Goal: Information Seeking & Learning: Understand process/instructions

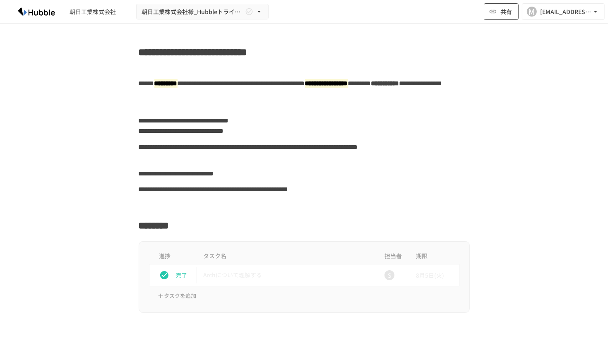
click at [505, 13] on span "共有" at bounding box center [506, 11] width 12 height 9
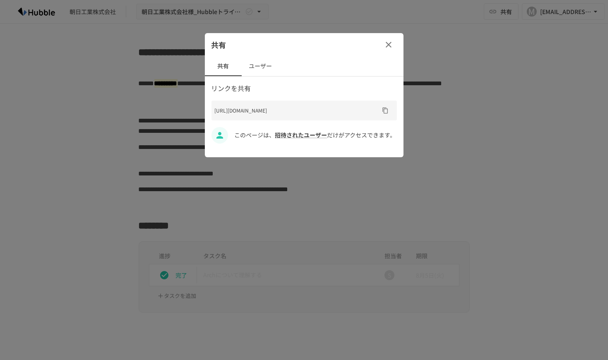
click at [391, 41] on icon "button" at bounding box center [388, 45] width 10 height 10
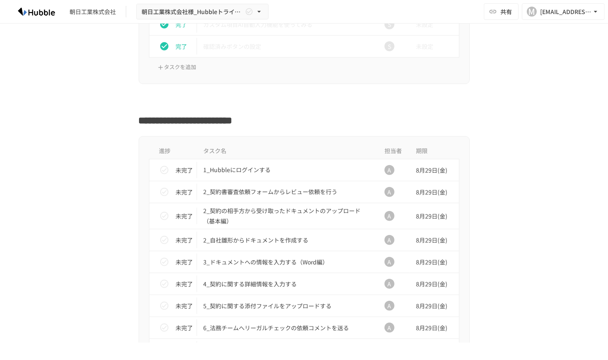
scroll to position [703, 0]
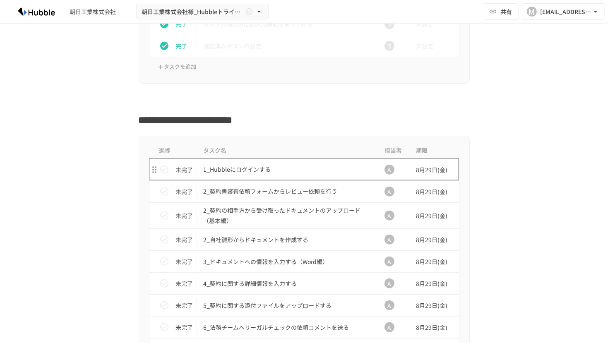
click at [262, 168] on p "1_Hubbleにログインする" at bounding box center [286, 169] width 166 height 10
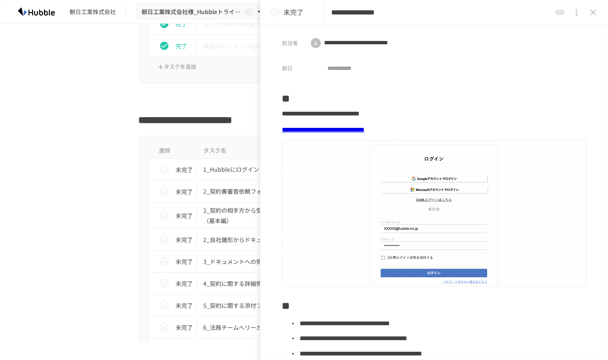
click at [364, 128] on link "**********" at bounding box center [323, 130] width 83 height 6
click at [596, 9] on icon "close drawer" at bounding box center [593, 12] width 10 height 10
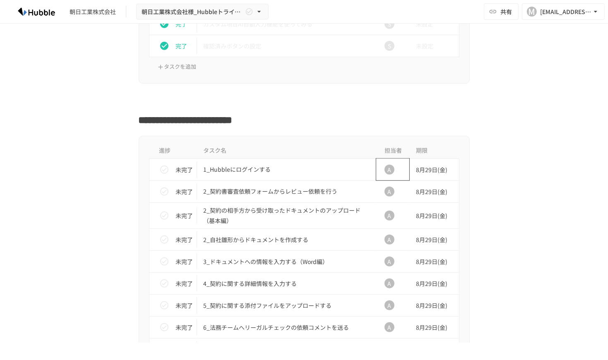
click at [384, 166] on div "A" at bounding box center [389, 170] width 10 height 10
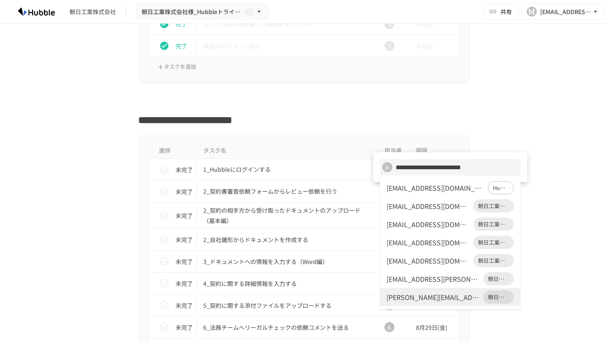
click at [443, 255] on li "[EMAIL_ADDRESS][DOMAIN_NAME] 朝日工業株式会社" at bounding box center [450, 260] width 141 height 18
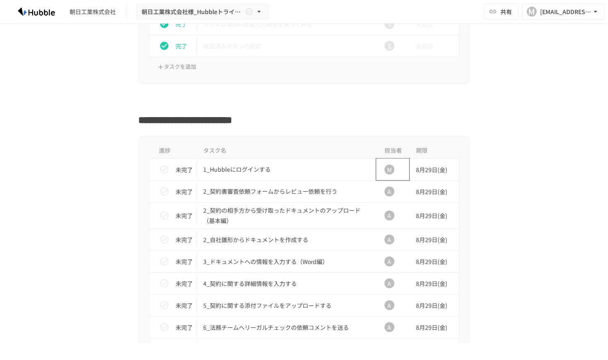
click at [391, 170] on div "M" at bounding box center [389, 169] width 26 height 17
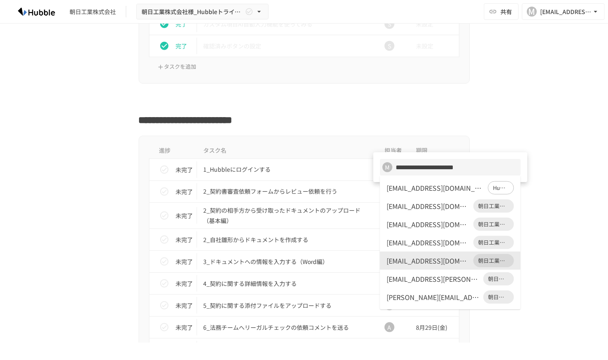
click at [577, 192] on div at bounding box center [304, 180] width 608 height 360
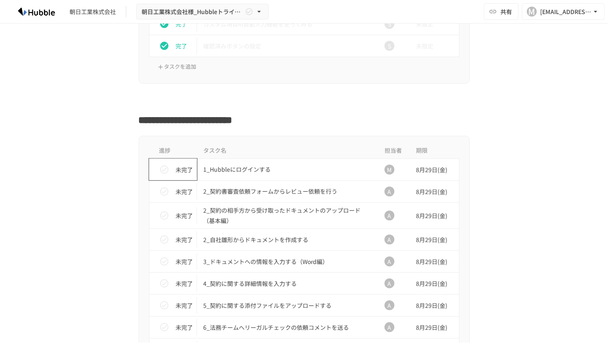
click at [161, 165] on icon "status" at bounding box center [164, 170] width 10 height 10
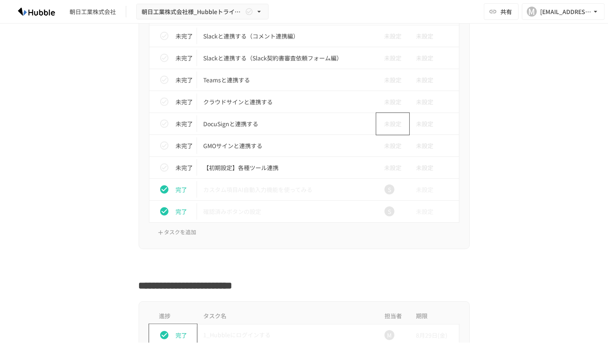
scroll to position [744, 0]
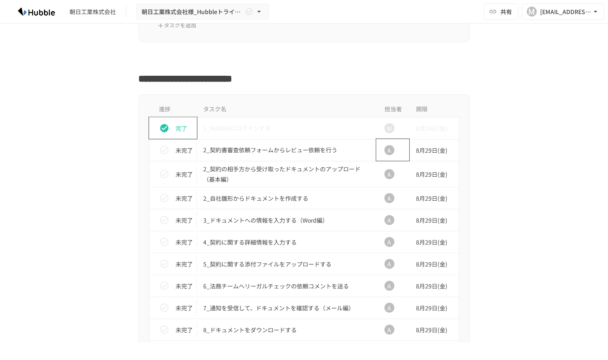
click at [391, 148] on div "A" at bounding box center [389, 150] width 26 height 17
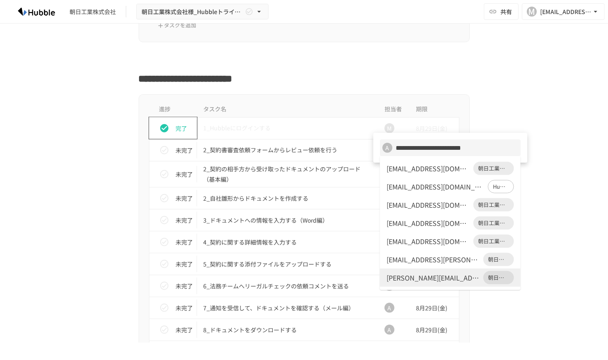
click at [583, 201] on div at bounding box center [304, 180] width 608 height 360
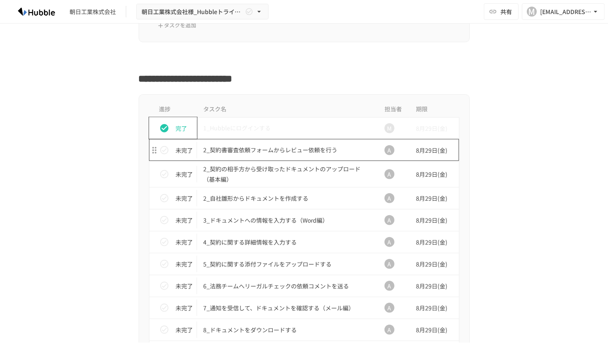
click at [282, 145] on p "2_契約書審査依頼フォームからレビュー依頼を行う" at bounding box center [286, 150] width 166 height 10
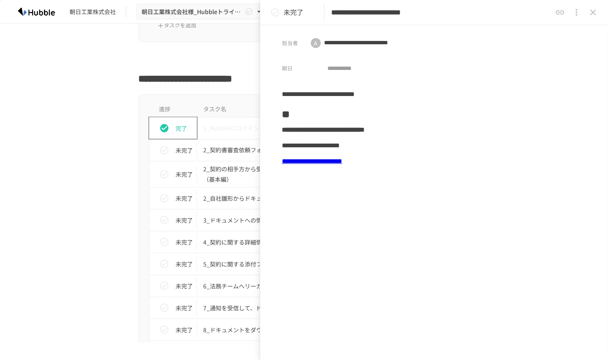
click at [342, 162] on link "**********" at bounding box center [312, 161] width 60 height 6
drag, startPoint x: 415, startPoint y: 168, endPoint x: 413, endPoint y: 164, distance: 4.6
click at [414, 167] on div "**********" at bounding box center [434, 161] width 304 height 16
click at [342, 163] on link "**********" at bounding box center [312, 161] width 60 height 6
click at [93, 213] on div "進捗 タスク名 担当者 期限 完了 1_Hubbleにログインする M [DATE] 未完了 2_契約書審査依頼フォームからレビュー依頼を行う A [DATE…" at bounding box center [304, 329] width 505 height 470
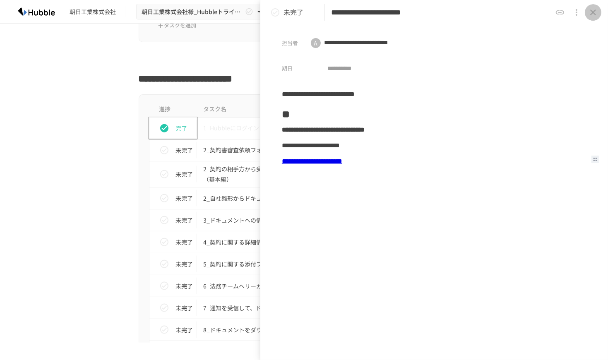
drag, startPoint x: 593, startPoint y: 11, endPoint x: 588, endPoint y: 13, distance: 5.4
click at [593, 11] on icon "close drawer" at bounding box center [593, 12] width 10 height 10
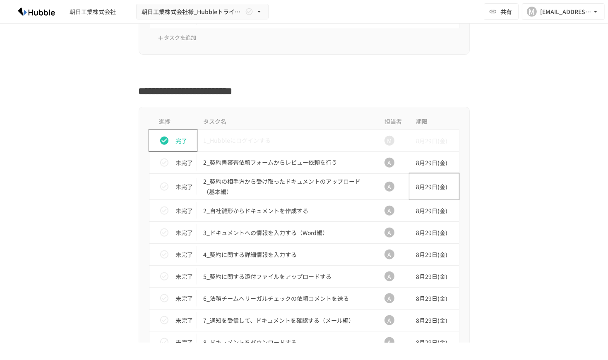
scroll to position [744, 0]
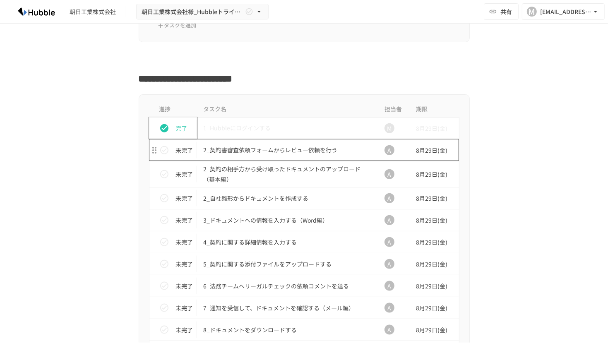
click at [277, 145] on p "2_契約書審査依頼フォームからレビュー依頼を行う" at bounding box center [286, 150] width 166 height 10
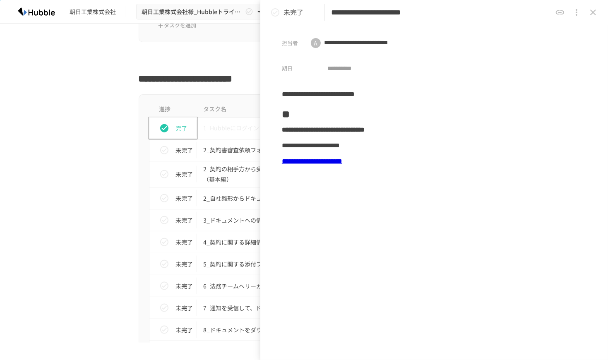
click at [342, 159] on link "**********" at bounding box center [312, 161] width 60 height 6
click at [81, 181] on div "進捗 タスク名 担当者 期限 完了 1_Hubbleにログインする M [DATE] 未完了 2_契約書審査依頼フォームからレビュー依頼を行う A [DATE…" at bounding box center [304, 329] width 505 height 470
click at [598, 10] on button "close drawer" at bounding box center [592, 12] width 17 height 17
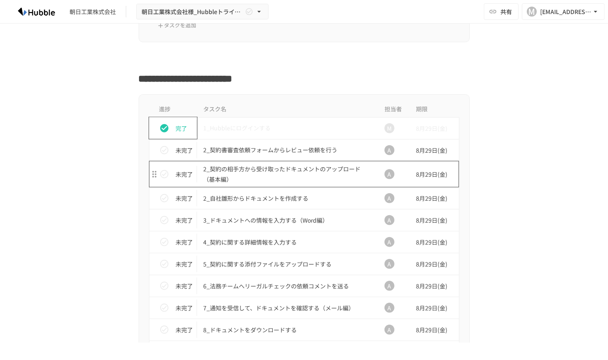
click at [268, 168] on p "2_契約の相手方から受け取ったドキュメントのアップロード（基本編）" at bounding box center [286, 174] width 166 height 21
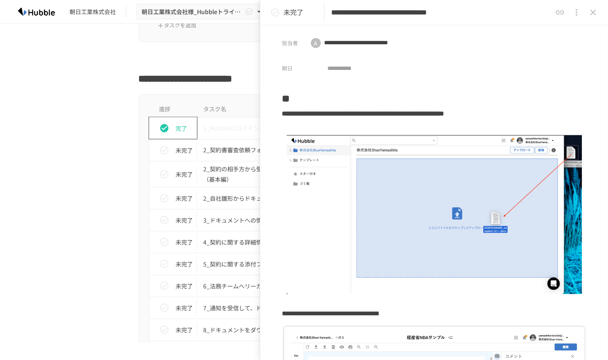
click at [139, 256] on div "進捗 タスク名 担当者 期限 完了 1_Hubbleにログインする M [DATE] 未完了 2_契約書審査依頼フォームからレビュー依頼を行う A [DATE…" at bounding box center [304, 329] width 331 height 470
click at [592, 14] on icon "close drawer" at bounding box center [593, 12] width 10 height 10
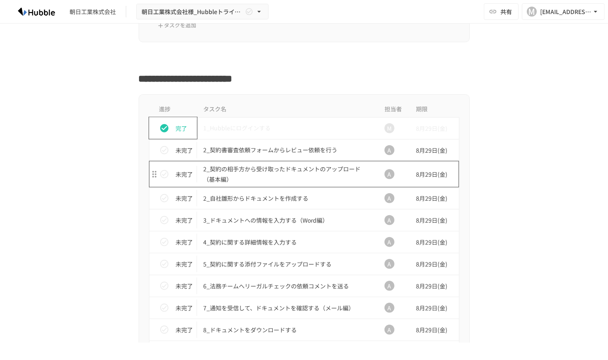
click at [247, 174] on p "2_契約の相手方から受け取ったドキュメントのアップロード（基本編）" at bounding box center [286, 174] width 166 height 21
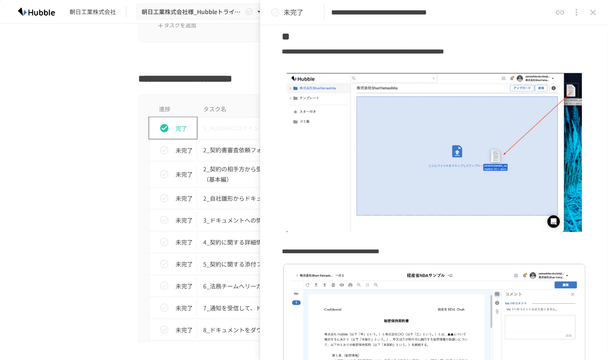
scroll to position [248, 0]
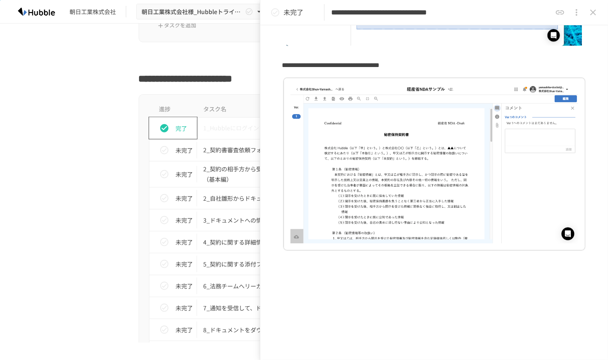
click at [55, 220] on div "進捗 タスク名 担当者 期限 完了 1_Hubbleにログインする M [DATE] 未完了 2_契約書審査依頼フォームからレビュー依頼を行う A [DATE…" at bounding box center [304, 329] width 505 height 470
click at [590, 14] on icon "close drawer" at bounding box center [593, 13] width 6 height 6
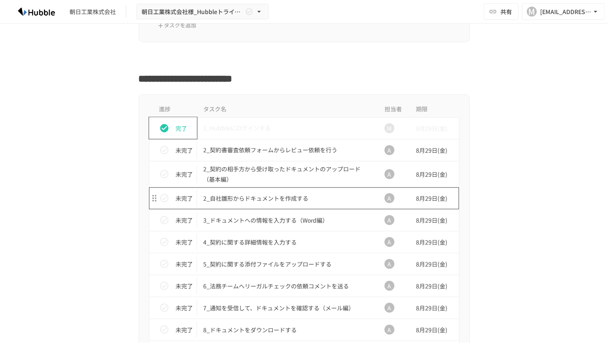
click at [263, 197] on p "2_自社雛形からドキュメントを作成する" at bounding box center [286, 198] width 166 height 10
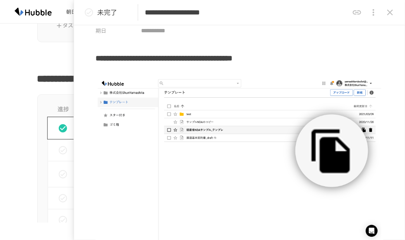
scroll to position [744, 0]
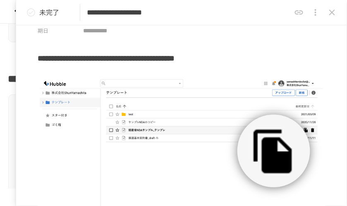
drag, startPoint x: 585, startPoint y: 0, endPoint x: 209, endPoint y: 45, distance: 378.6
click at [209, 45] on div "**********" at bounding box center [181, 115] width 331 height 180
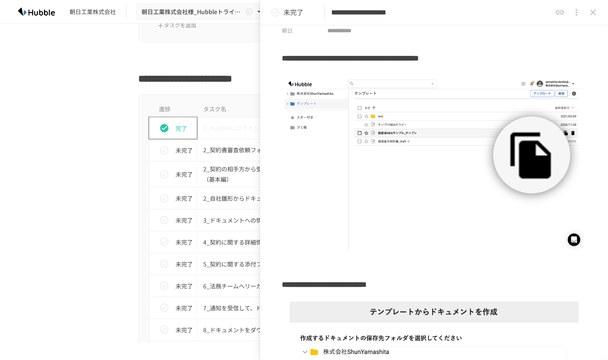
drag, startPoint x: 337, startPoint y: 0, endPoint x: 191, endPoint y: 50, distance: 154.1
click at [191, 50] on div at bounding box center [304, 58] width 331 height 16
click at [592, 14] on icon "close drawer" at bounding box center [593, 12] width 10 height 10
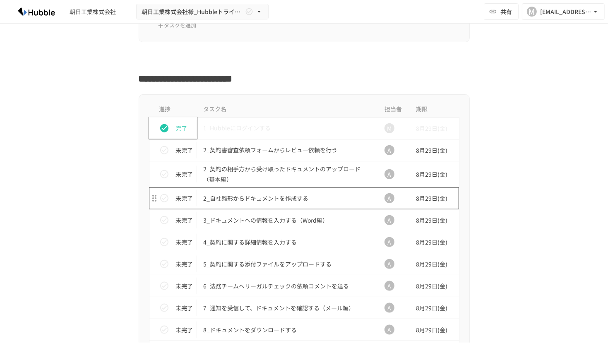
click at [233, 199] on p "2_自社雛形からドキュメントを作成する" at bounding box center [286, 198] width 166 height 10
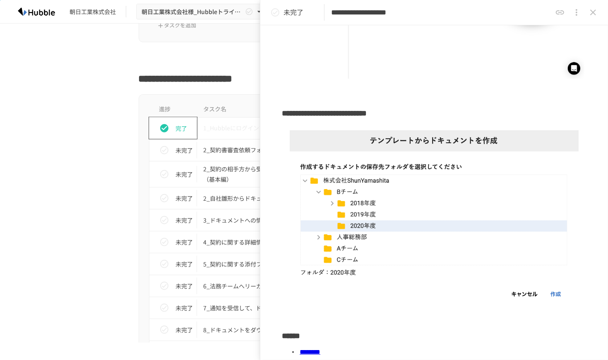
scroll to position [289, 0]
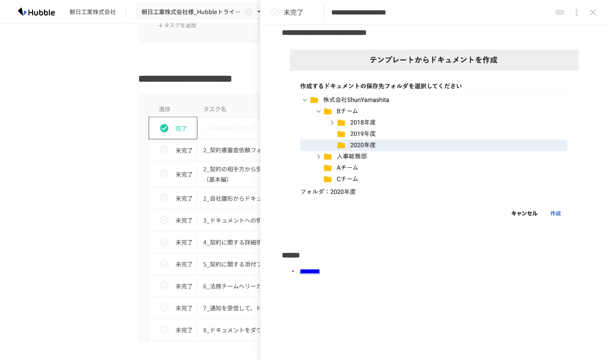
click at [88, 179] on div "進捗 タスク名 担当者 期限 完了 1_Hubbleにログインする M [DATE] 未完了 2_契約書審査依頼フォームからレビュー依頼を行う A [DATE…" at bounding box center [304, 329] width 505 height 470
click at [592, 10] on icon "close drawer" at bounding box center [593, 12] width 10 height 10
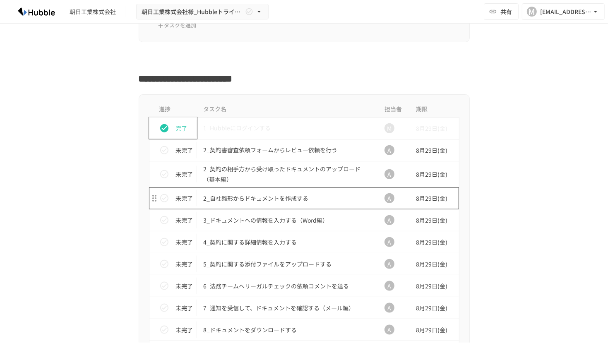
click at [237, 193] on p "2_自社雛形からドキュメントを作成する" at bounding box center [286, 198] width 166 height 10
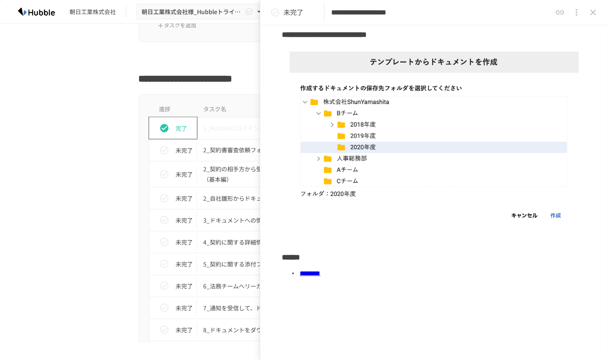
scroll to position [289, 0]
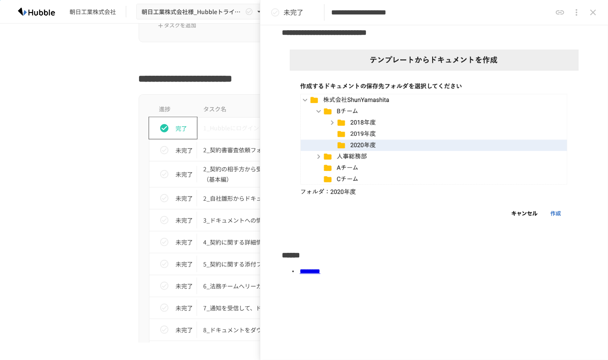
click at [320, 268] on link "********" at bounding box center [309, 271] width 21 height 6
click at [590, 10] on icon "close drawer" at bounding box center [593, 12] width 10 height 10
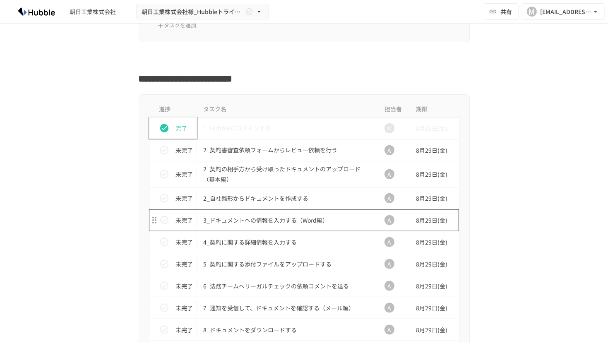
click at [310, 220] on p "3_ドキュメントへの情報を入力する（Word編）" at bounding box center [286, 220] width 166 height 10
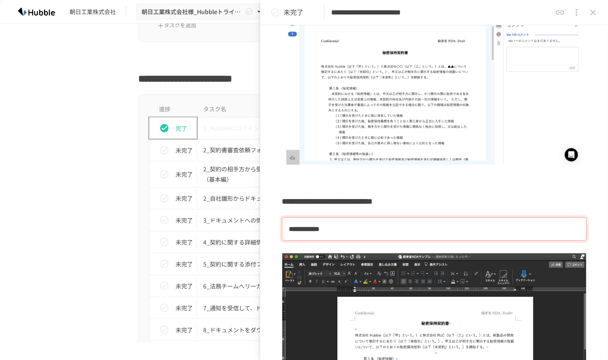
scroll to position [289, 0]
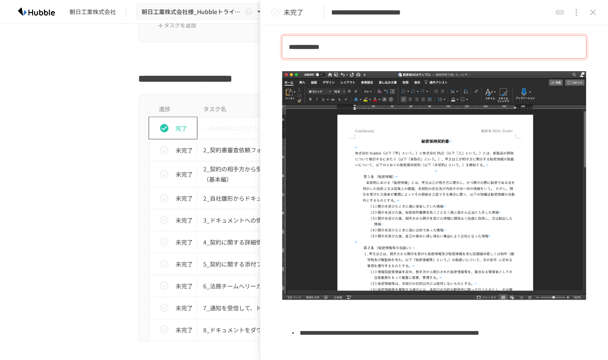
click at [36, 64] on div "**********" at bounding box center [304, 183] width 608 height 319
click at [593, 17] on icon "close drawer" at bounding box center [593, 12] width 10 height 10
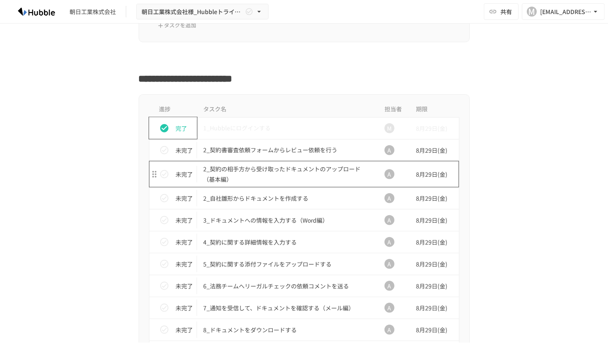
click at [296, 167] on p "2_契約の相手方から受け取ったドキュメントのアップロード（基本編）" at bounding box center [286, 174] width 166 height 21
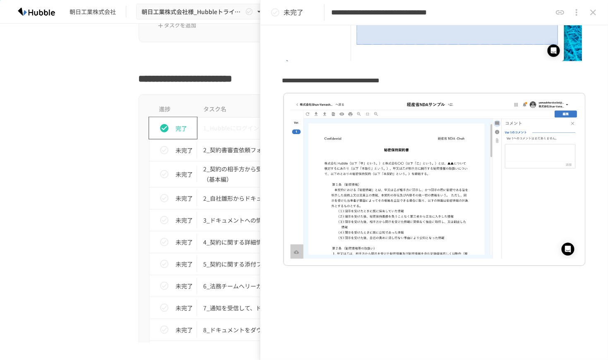
scroll to position [248, 0]
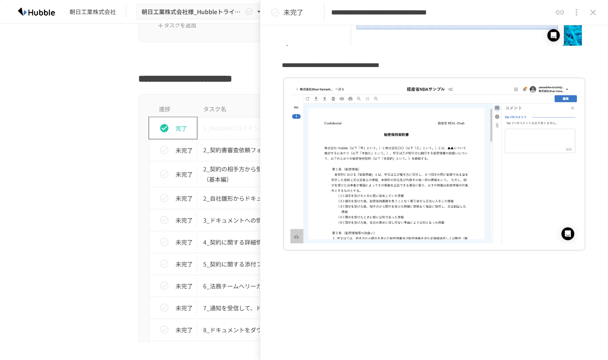
click at [108, 217] on div "進捗 タスク名 担当者 期限 完了 1_Hubbleにログインする M [DATE] 未完了 2_契約書審査依頼フォームからレビュー依頼を行う A [DATE…" at bounding box center [304, 329] width 505 height 470
drag, startPoint x: 110, startPoint y: 187, endPoint x: 120, endPoint y: 188, distance: 9.2
click at [109, 187] on div "進捗 タスク名 担当者 期限 完了 1_Hubbleにログインする M [DATE] 未完了 2_契約書審査依頼フォームからレビュー依頼を行う A [DATE…" at bounding box center [304, 329] width 505 height 470
click at [589, 15] on icon "close drawer" at bounding box center [593, 12] width 10 height 10
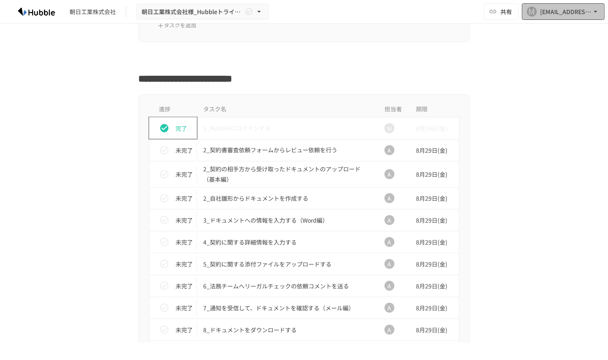
click at [574, 10] on div "[EMAIL_ADDRESS][DOMAIN_NAME]" at bounding box center [565, 12] width 51 height 10
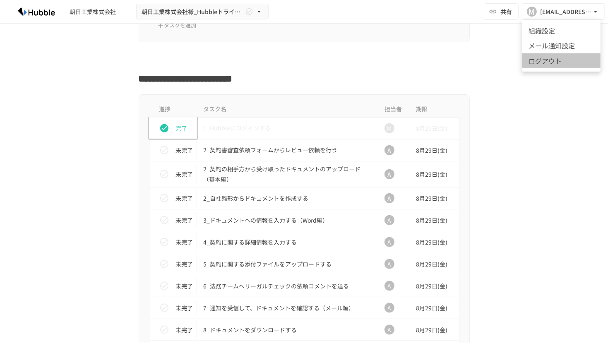
click at [558, 63] on li "ログアウト" at bounding box center [560, 60] width 79 height 15
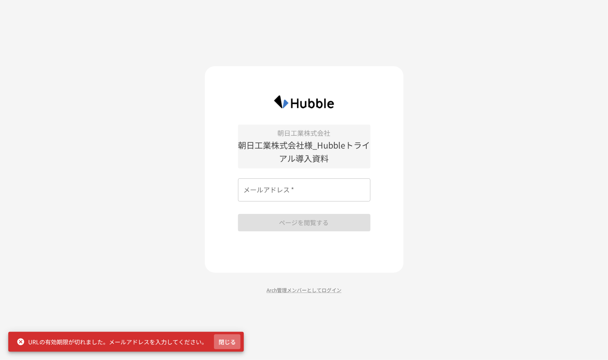
click at [226, 345] on button "閉じる" at bounding box center [227, 341] width 26 height 15
